Goal: Find specific page/section

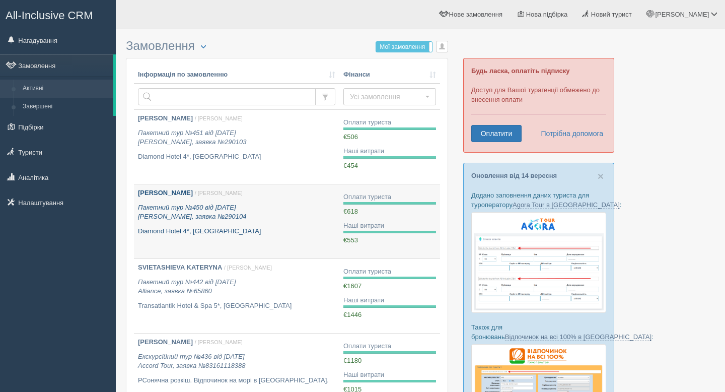
click at [193, 193] on b "[PERSON_NAME]" at bounding box center [165, 193] width 55 height 8
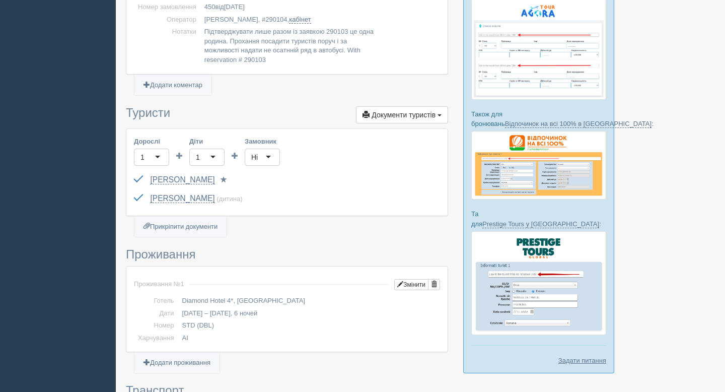
scroll to position [212, 0]
click at [202, 182] on link "[PERSON_NAME]" at bounding box center [182, 180] width 64 height 9
